Goal: Information Seeking & Learning: Learn about a topic

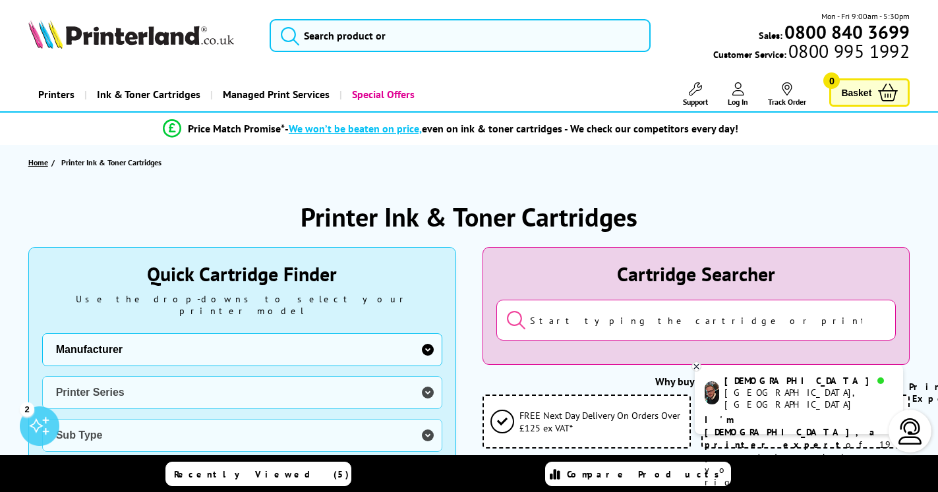
click at [36, 160] on link "Home" at bounding box center [39, 162] width 23 height 14
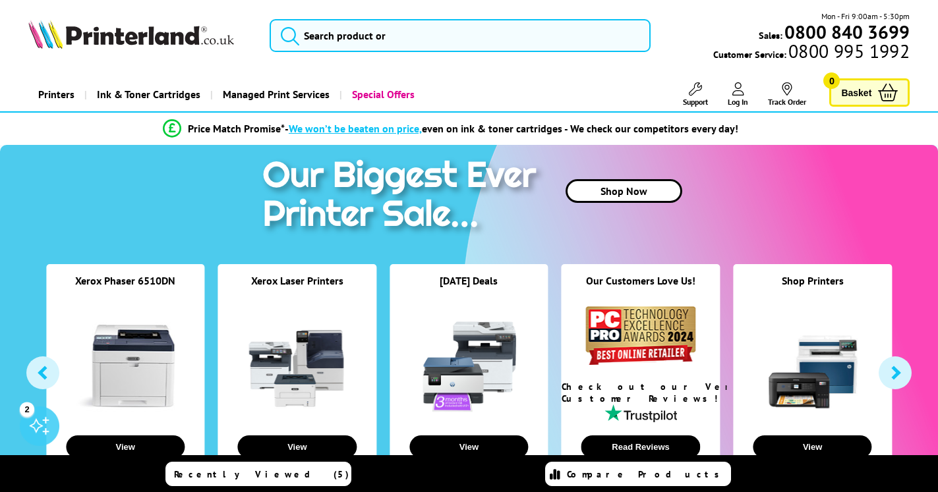
click at [691, 93] on icon at bounding box center [695, 88] width 13 height 13
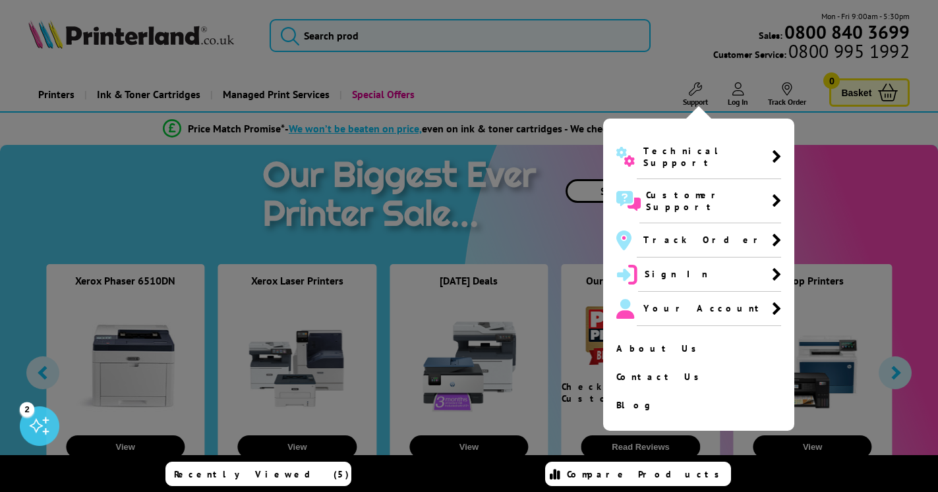
click at [56, 93] on div at bounding box center [469, 246] width 938 height 492
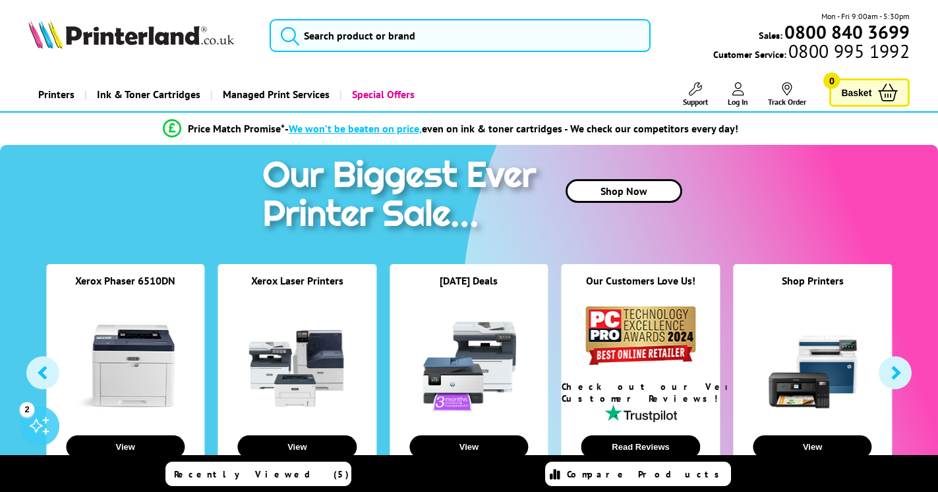
click at [138, 366] on link at bounding box center [125, 366] width 99 height 99
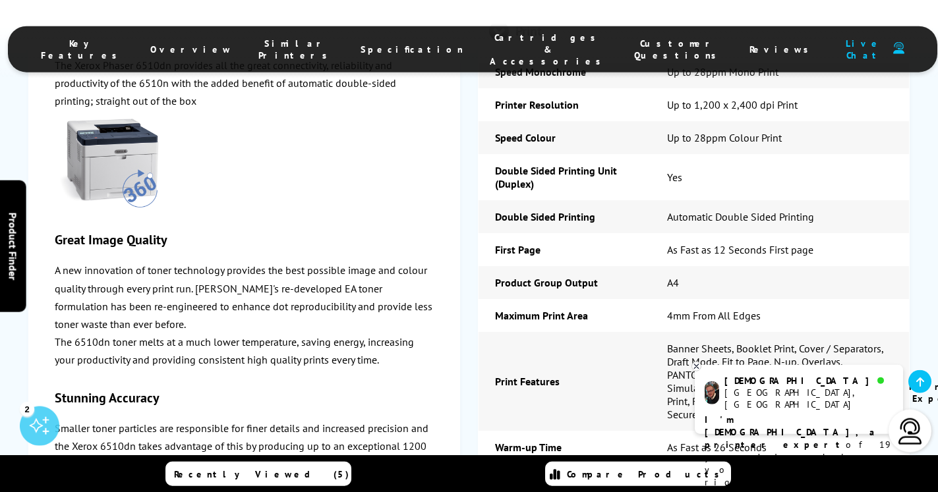
scroll to position [2218, 0]
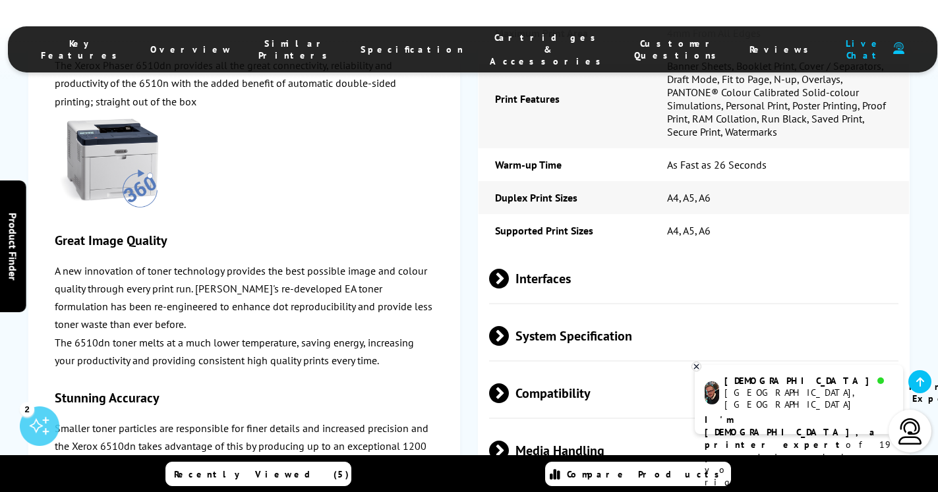
click at [189, 304] on p "A new innovation of toner technology provides the best possible image and colou…" at bounding box center [244, 298] width 379 height 72
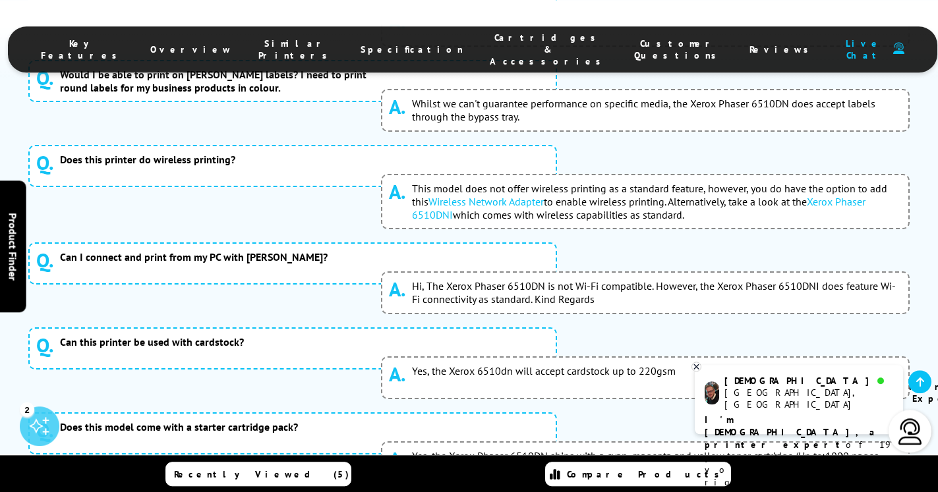
scroll to position [7662, 0]
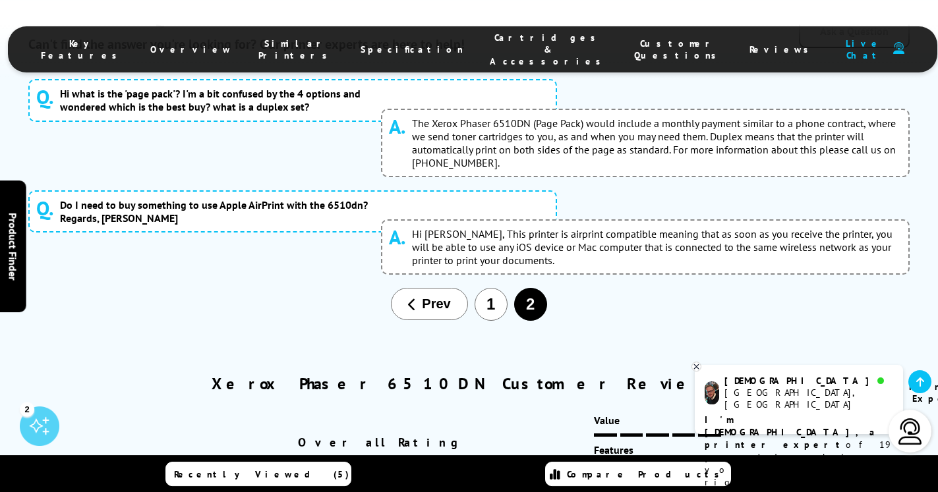
scroll to position [7232, 0]
